Goal: Information Seeking & Learning: Learn about a topic

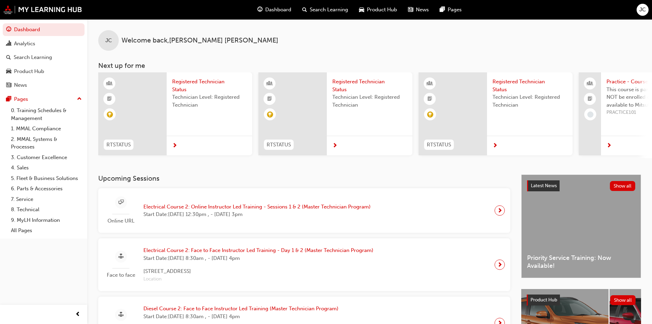
click at [273, 8] on span "Dashboard" at bounding box center [278, 10] width 26 height 8
click at [27, 47] on div "Analytics" at bounding box center [24, 44] width 21 height 8
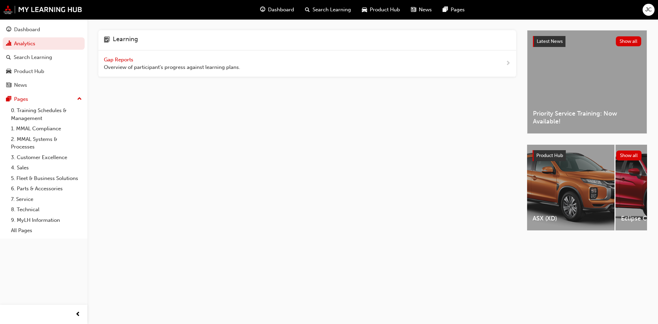
click at [129, 59] on span "Gap Reports" at bounding box center [119, 60] width 31 height 6
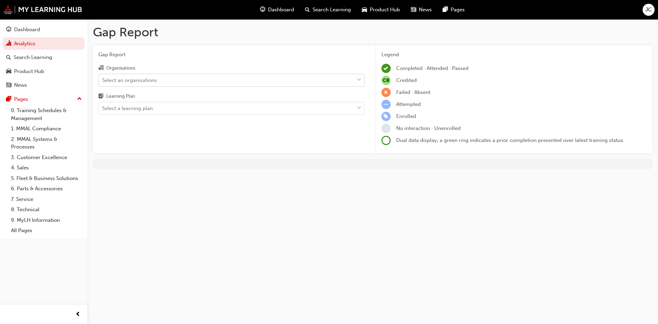
click at [179, 83] on div "Select an organisations" at bounding box center [226, 80] width 255 height 12
click at [103, 83] on input "Organisations Select an organisations" at bounding box center [102, 80] width 1 height 6
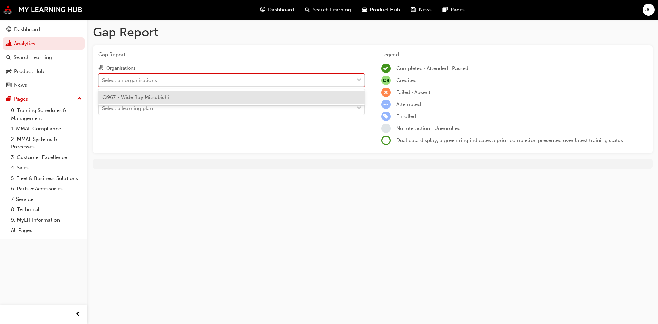
click at [172, 99] on div "Q967 - Wide Bay Mitsubishi" at bounding box center [231, 97] width 266 height 13
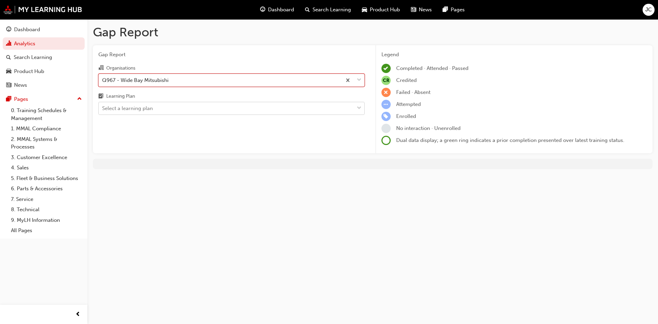
click at [173, 107] on div "Select a learning plan" at bounding box center [226, 108] width 255 height 12
click at [103, 107] on input "Learning Plan Select a learning plan" at bounding box center [102, 108] width 1 height 6
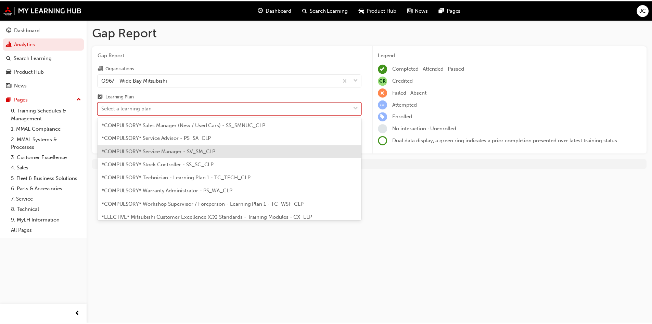
scroll to position [240, 0]
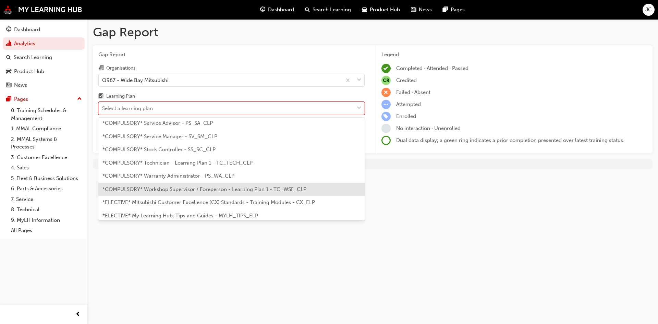
click at [237, 191] on span "*COMPULSORY* Workshop Supervisor / Foreperson - Learning Plan 1 - TC_WSF_CLP" at bounding box center [204, 189] width 204 height 6
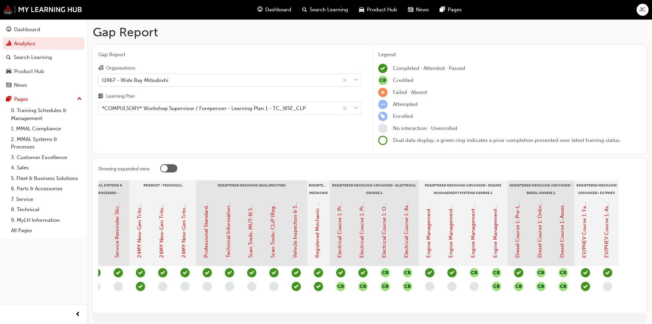
click at [387, 271] on span "CR" at bounding box center [385, 272] width 9 height 9
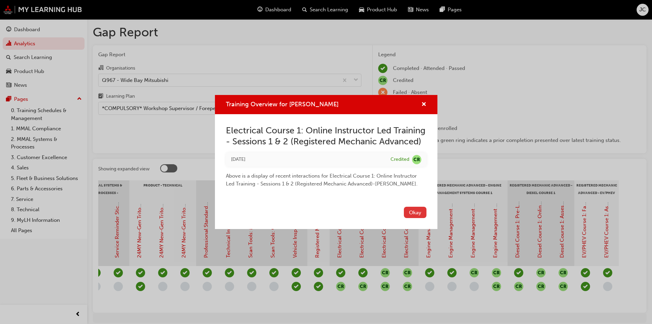
click at [415, 210] on button "Okay" at bounding box center [415, 212] width 23 height 11
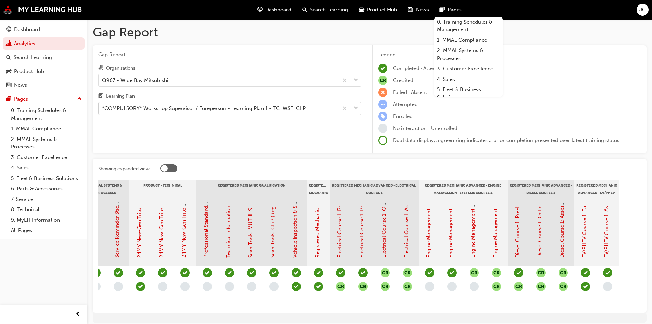
click at [196, 106] on div "*COMPULSORY* Workshop Supervisor / Foreperson - Learning Plan 1 - TC_WSF_CLP" at bounding box center [204, 108] width 204 height 8
click at [103, 106] on input "Learning Plan *COMPULSORY* Workshop Supervisor / Foreperson - Learning Plan 1 -…" at bounding box center [102, 108] width 1 height 6
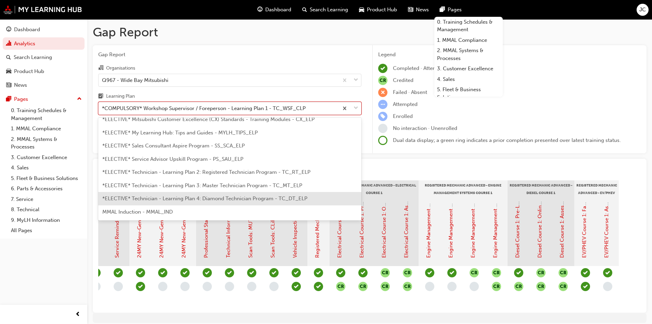
scroll to position [335, 0]
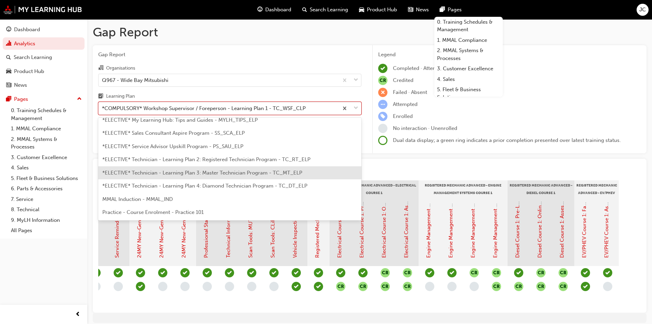
click at [223, 173] on span "*ELECTIVE* Technician - Learning Plan 3: Master Technician Program - TC_MT_ELP" at bounding box center [202, 173] width 200 height 6
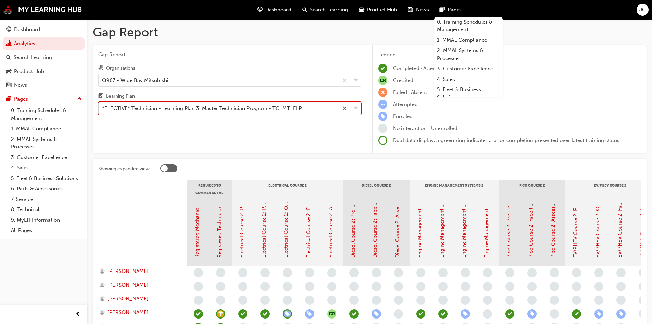
click at [217, 108] on div "*ELECTIVE* Technician - Learning Plan 3: Master Technician Program - TC_MT_ELP" at bounding box center [202, 108] width 200 height 8
click at [103, 108] on input "Learning Plan option *ELECTIVE* Technician - Learning Plan 3: Master Technician…" at bounding box center [102, 108] width 1 height 6
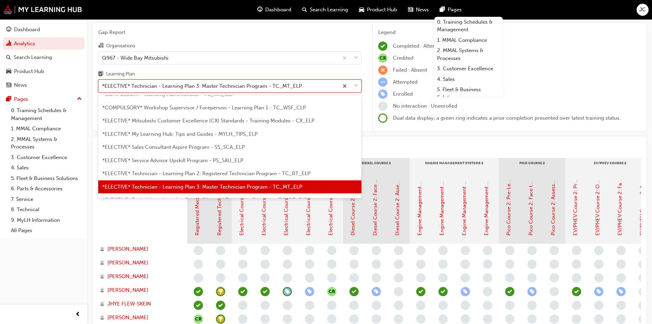
scroll to position [34, 0]
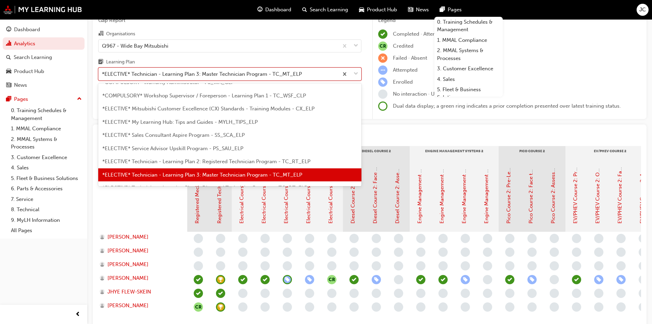
click at [144, 204] on div at bounding box center [142, 197] width 89 height 68
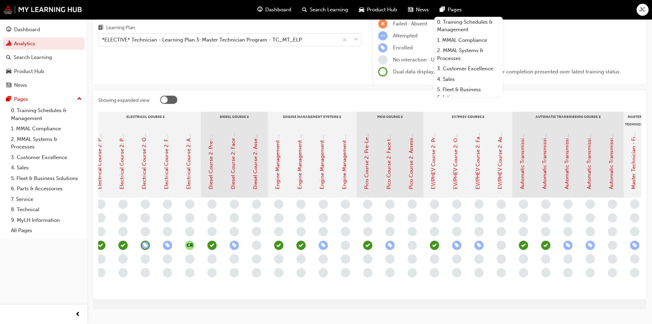
scroll to position [0, 143]
click at [567, 245] on span "learningRecordVerb_ENROLL-icon" at bounding box center [566, 244] width 9 height 9
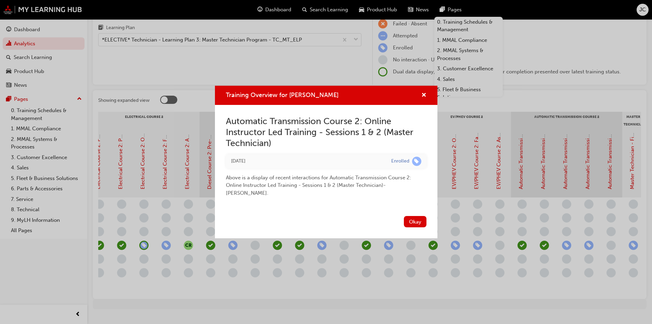
click at [434, 92] on div "Training Overview for [PERSON_NAME]" at bounding box center [326, 96] width 223 height 20
click at [427, 93] on div "Training Overview for [PERSON_NAME]" at bounding box center [326, 96] width 223 height 20
drag, startPoint x: 413, startPoint y: 222, endPoint x: 472, endPoint y: 233, distance: 59.3
click at [414, 222] on button "Okay" at bounding box center [415, 221] width 23 height 11
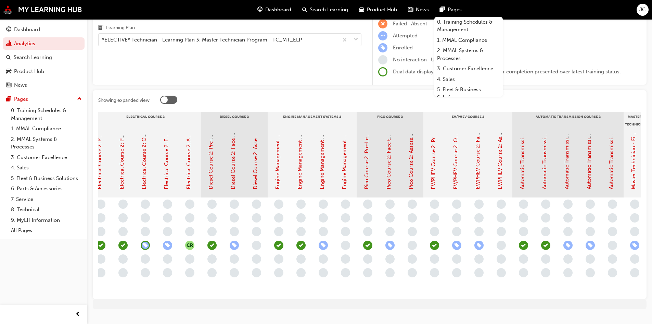
scroll to position [0, 143]
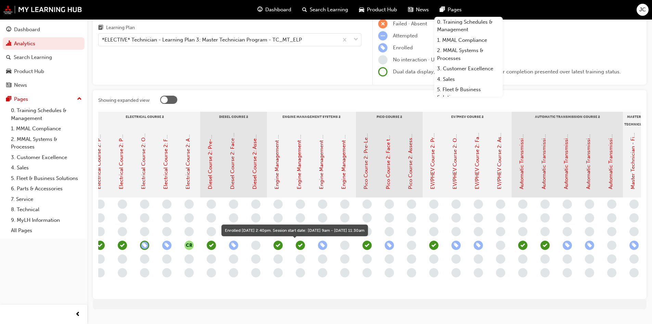
click at [325, 244] on span "learningRecordVerb_ENROLL-icon" at bounding box center [322, 244] width 9 height 9
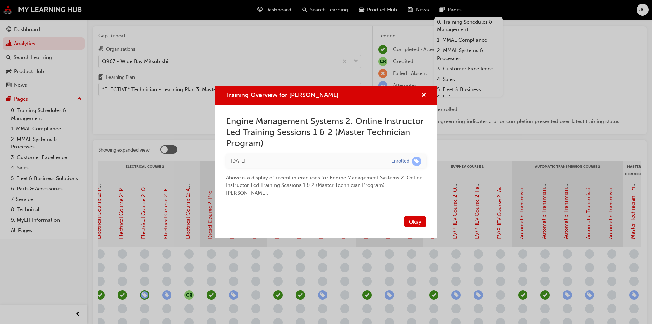
scroll to position [18, 0]
click at [424, 95] on span "cross-icon" at bounding box center [424, 95] width 5 height 6
